Goal: Task Accomplishment & Management: Manage account settings

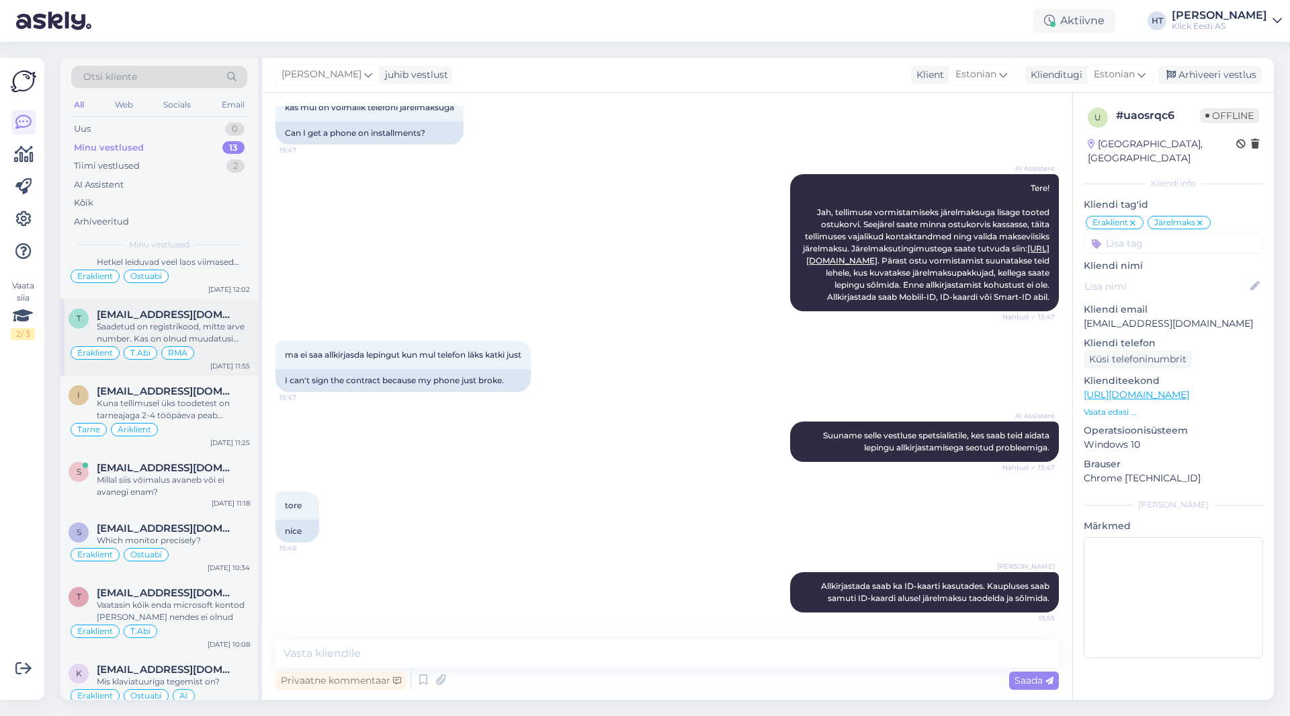
scroll to position [336, 0]
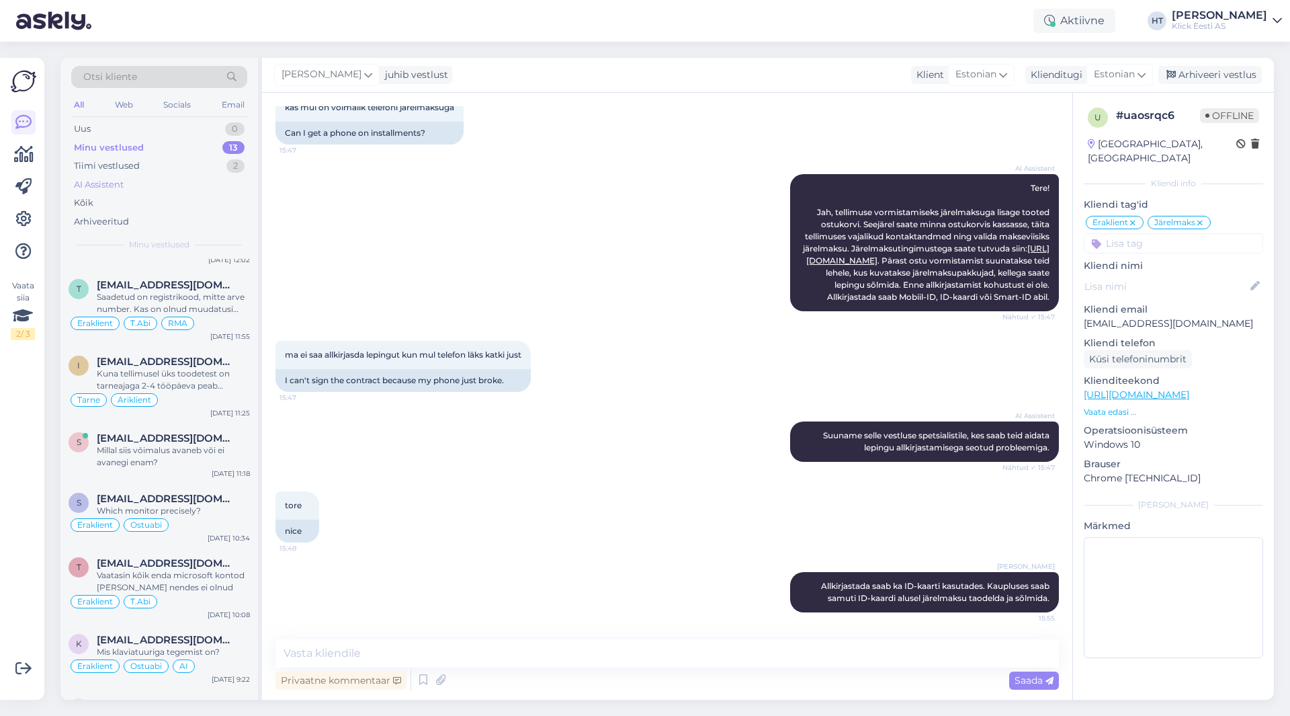
click at [156, 191] on div "AI Assistent" at bounding box center [159, 184] width 176 height 19
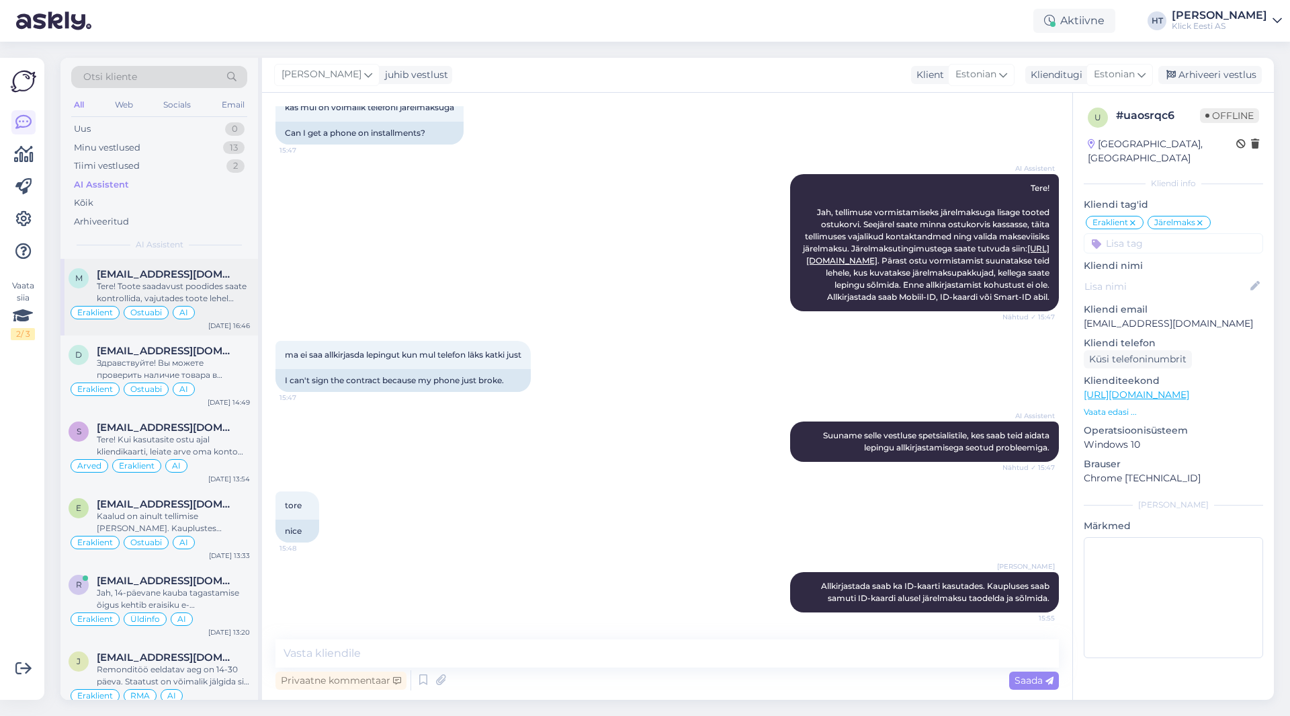
click at [208, 284] on div "Tere! Toote saadavust poodides saate kontrollida, vajutades toote lehel "Saadav…" at bounding box center [173, 292] width 153 height 24
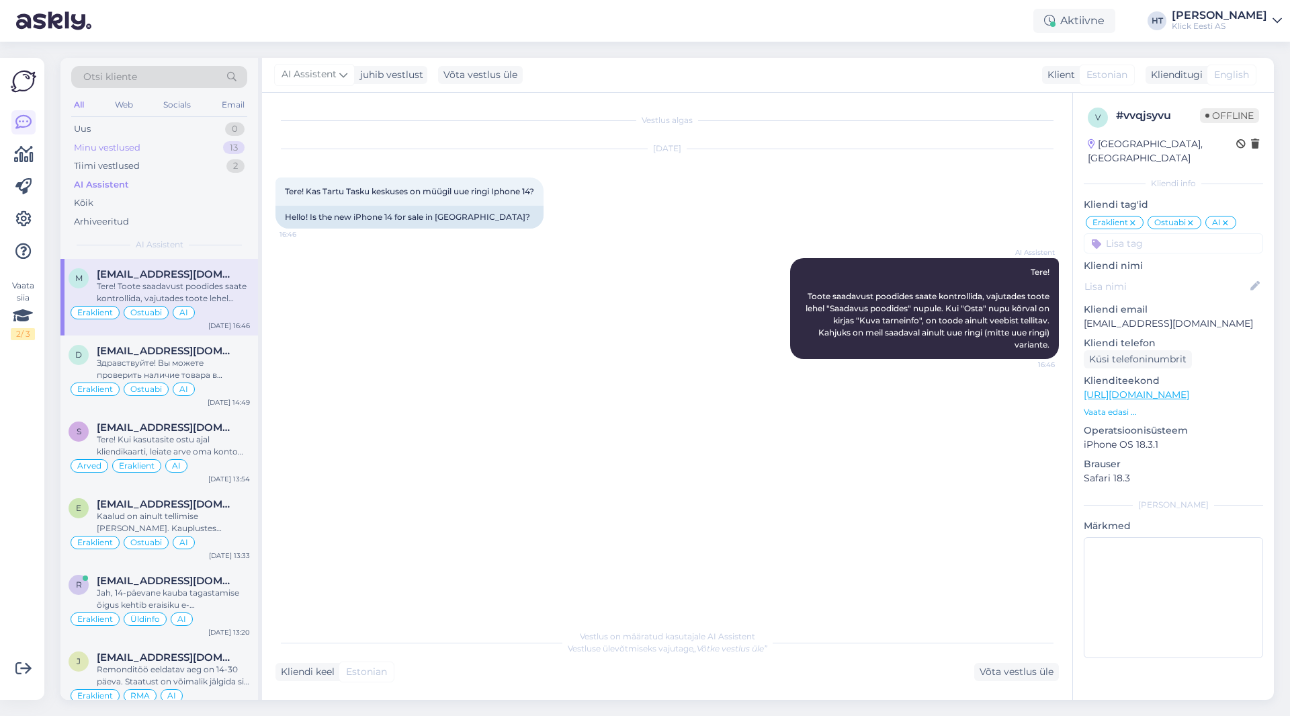
click at [220, 152] on div "Minu vestlused 13" at bounding box center [159, 147] width 176 height 19
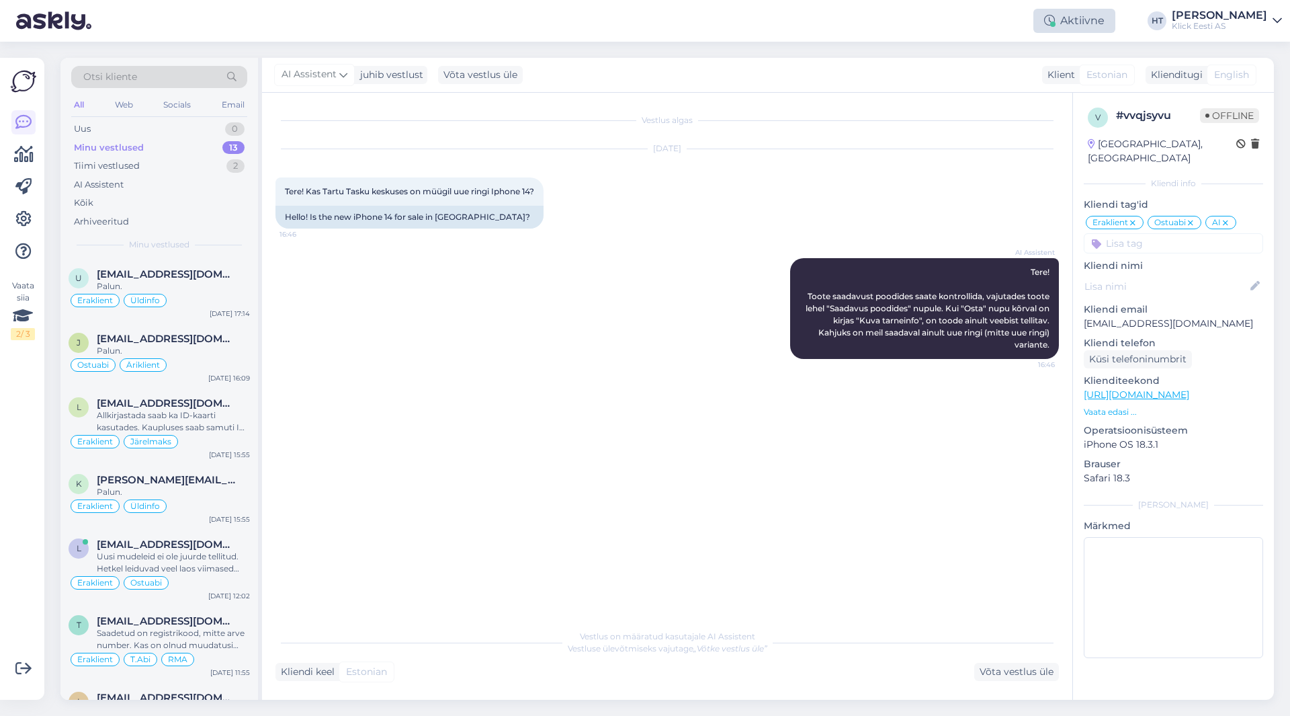
click at [1116, 17] on div "Aktiivne" at bounding box center [1075, 21] width 82 height 24
click at [998, 18] on div "Aktiivne Võta paus, Askly hoiab kliente [PERSON_NAME] 15 minutit 30 minutit 1 t…" at bounding box center [645, 21] width 1290 height 42
click at [23, 213] on icon at bounding box center [23, 219] width 16 height 16
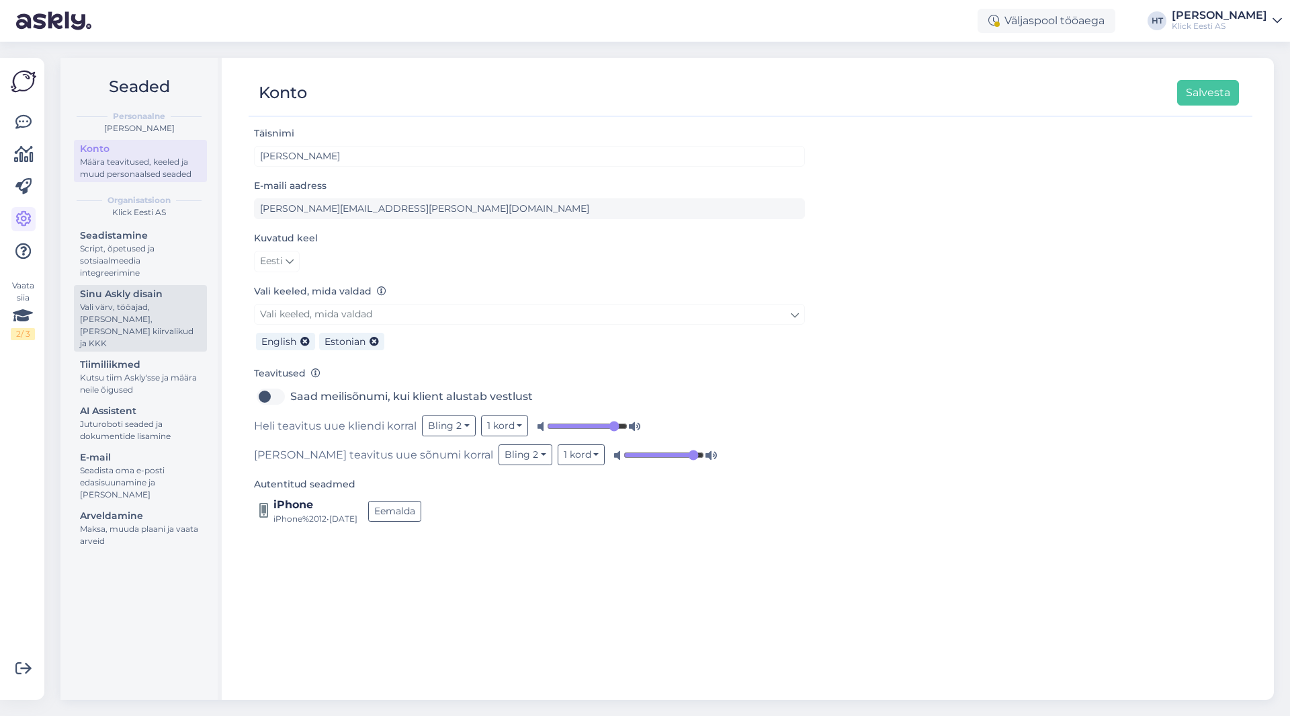
click at [160, 309] on div "Vali värv, tööajad, [PERSON_NAME], [PERSON_NAME] kiirvalikud ja KKK" at bounding box center [140, 325] width 121 height 48
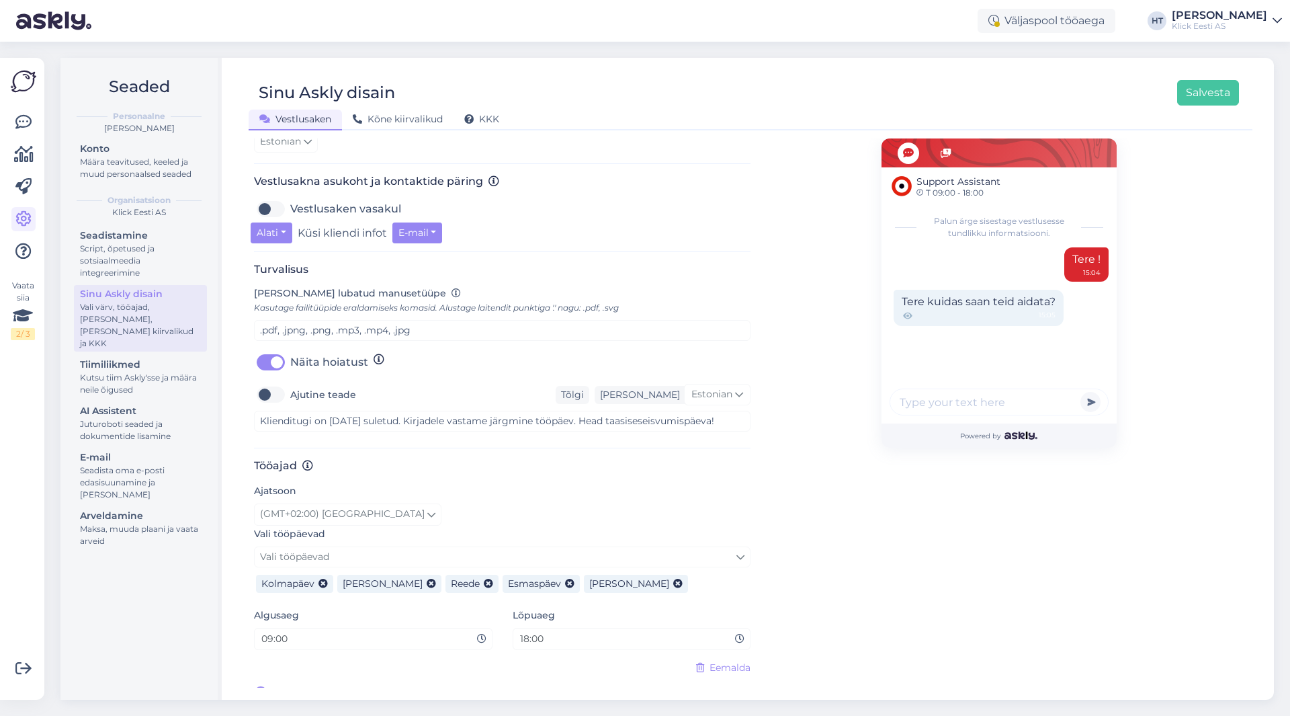
scroll to position [434, 0]
click at [1252, 28] on div "Klick Eesti AS" at bounding box center [1219, 26] width 95 height 11
click at [1184, 114] on div "Logi välja" at bounding box center [1162, 115] width 239 height 24
